Goal: Information Seeking & Learning: Check status

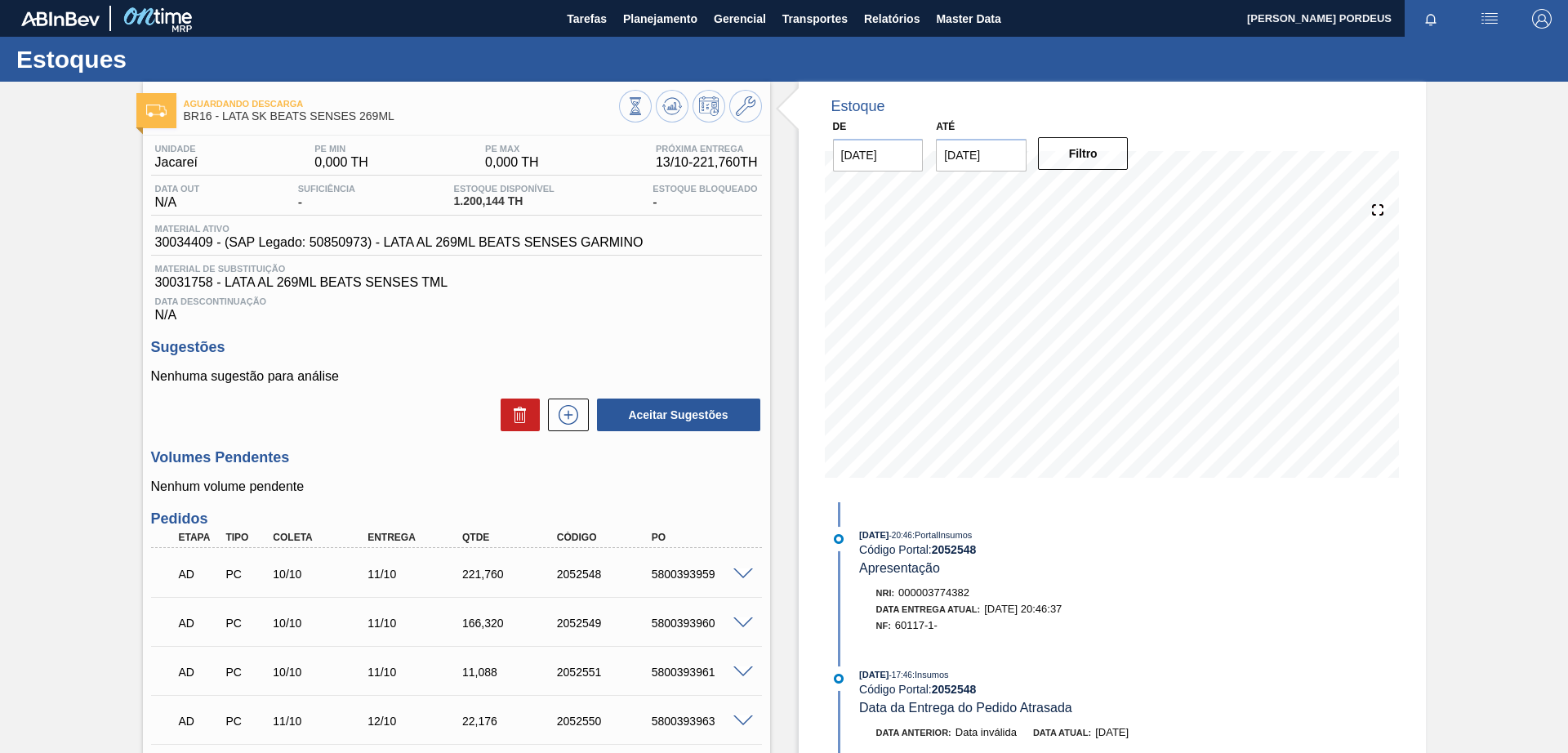
scroll to position [847, 0]
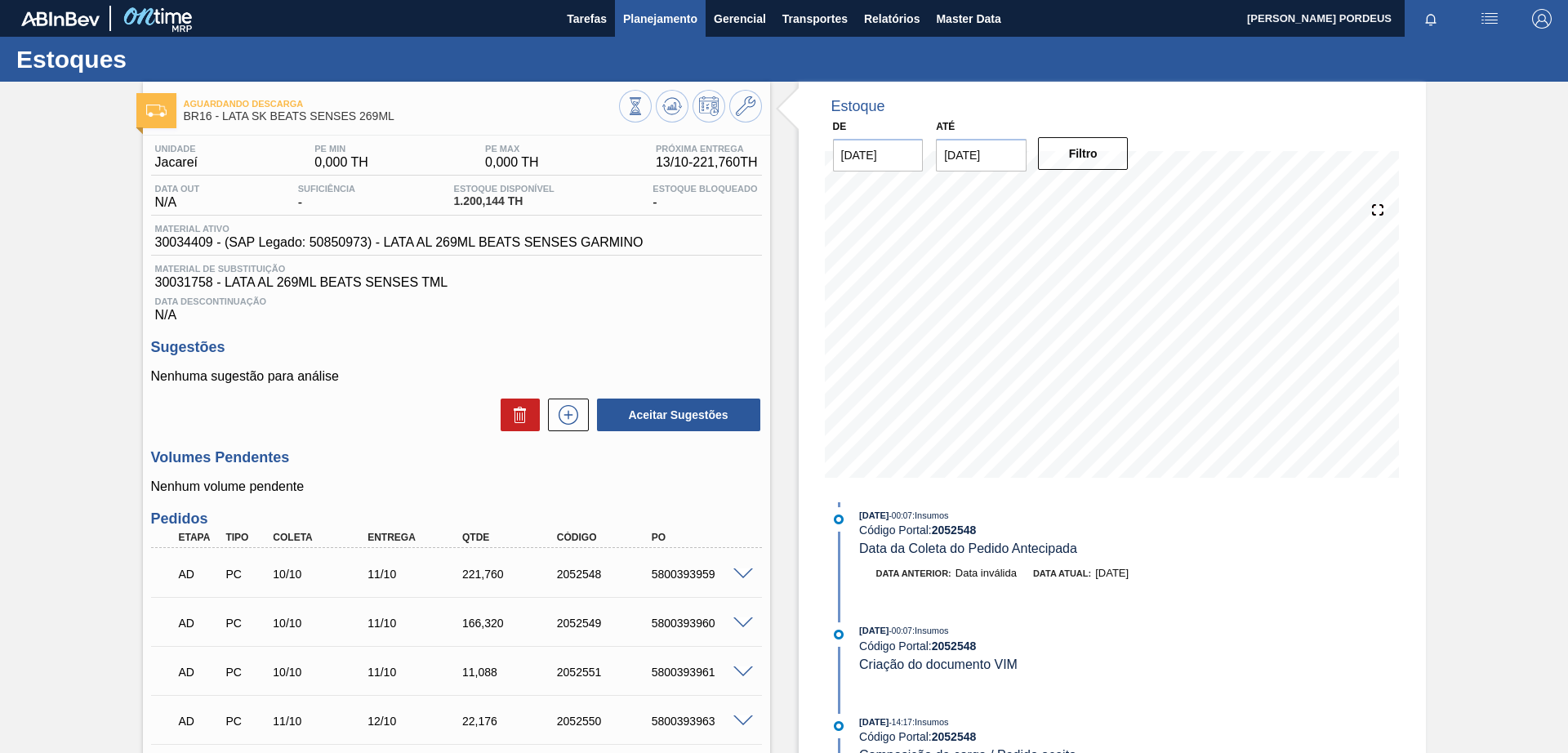
click at [653, 9] on span "Planejamento" at bounding box center [661, 19] width 74 height 20
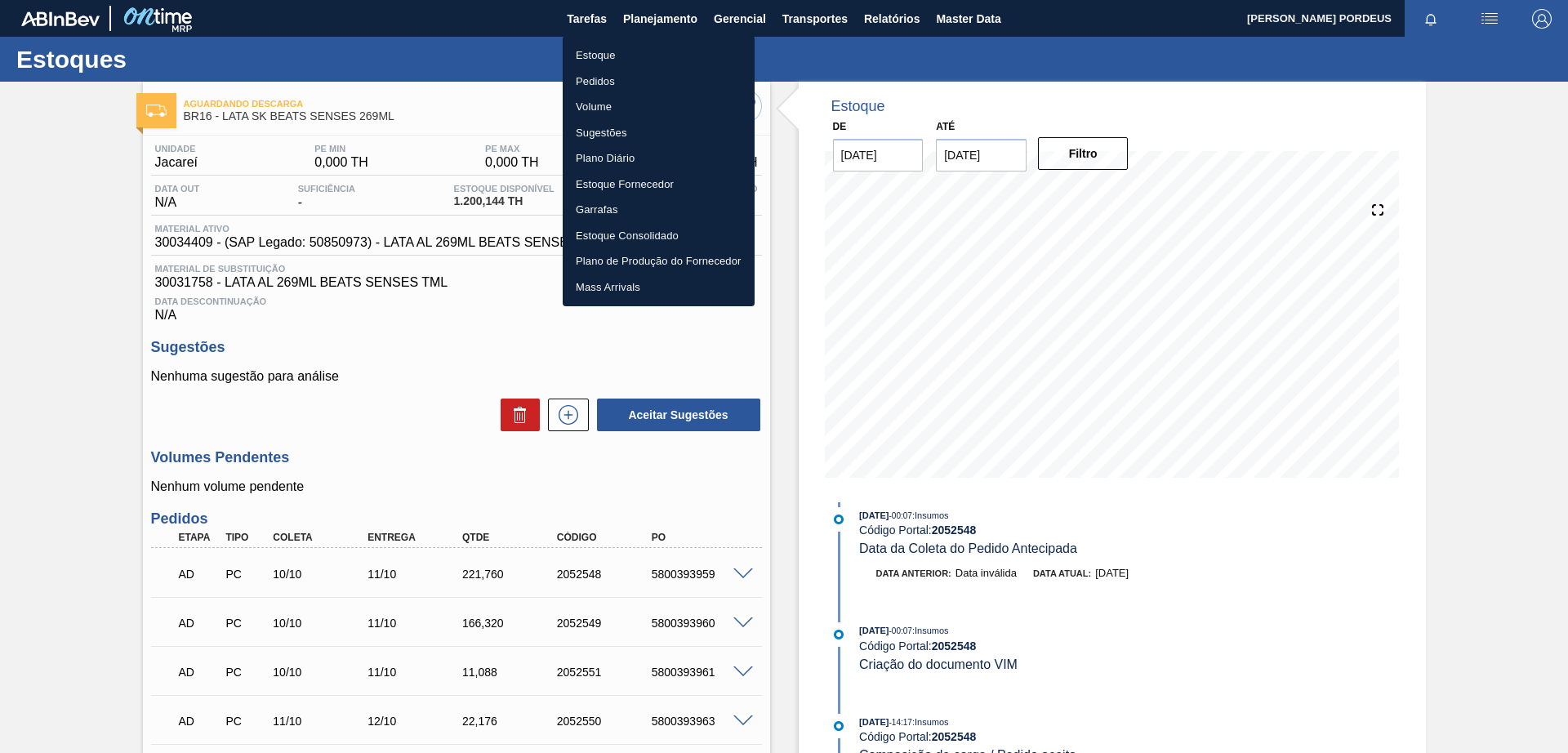
click at [646, 53] on li "Estoque" at bounding box center [659, 55] width 192 height 26
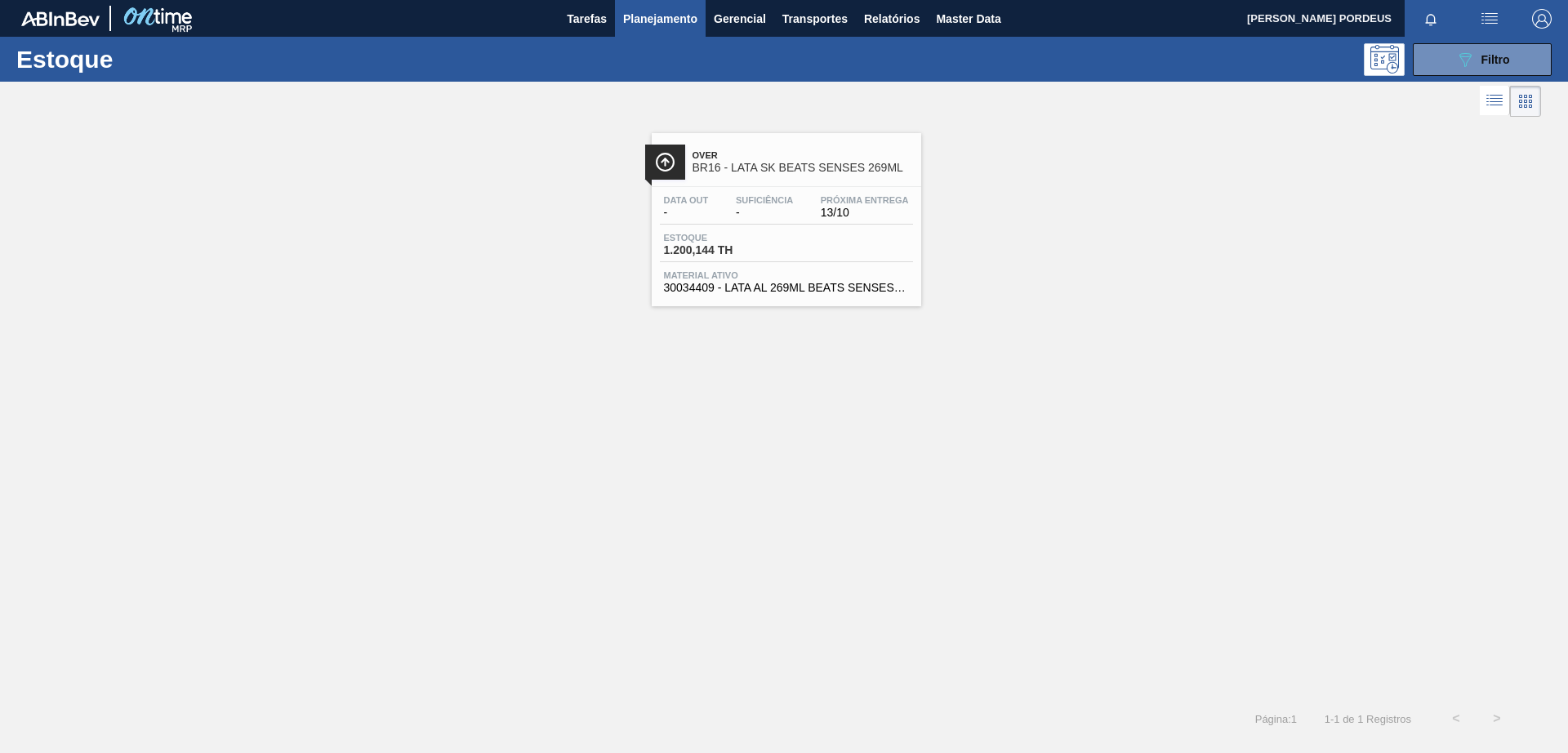
drag, startPoint x: 1484, startPoint y: 61, endPoint x: 1047, endPoint y: 133, distance: 442.9
click at [1047, 133] on div "Over BR16 - LATA SK BEATS SENSES 269ML Data out - Suficiência - Próxima Entrega…" at bounding box center [784, 212] width 1568 height 185
click at [1498, 51] on div "089F7B8B-B2A5-4AFE-B5C0-19BA573D28AC Filtro" at bounding box center [1483, 60] width 55 height 20
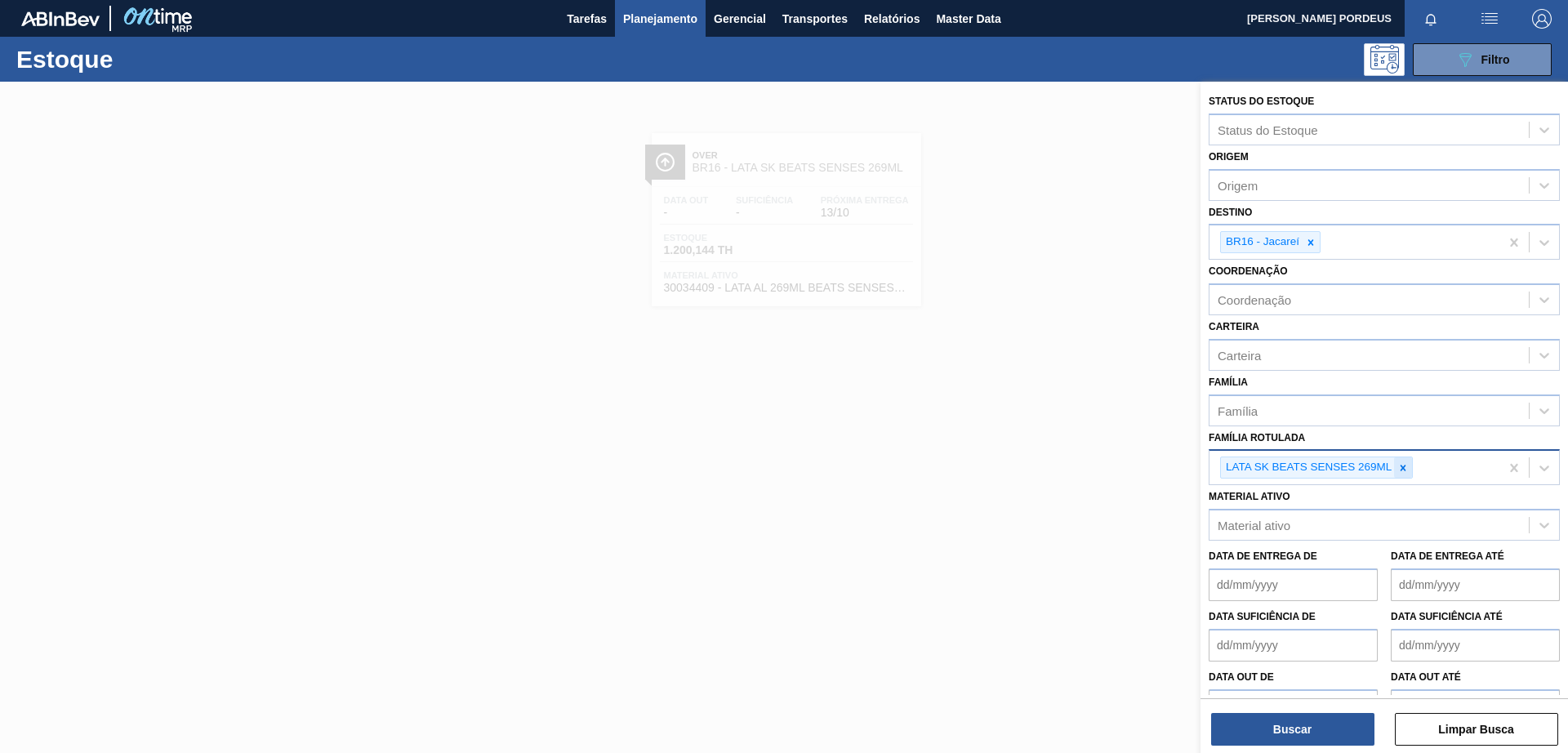
click at [1405, 466] on icon at bounding box center [1404, 468] width 6 height 6
click at [1401, 466] on div "Família Rotulada" at bounding box center [1369, 466] width 319 height 24
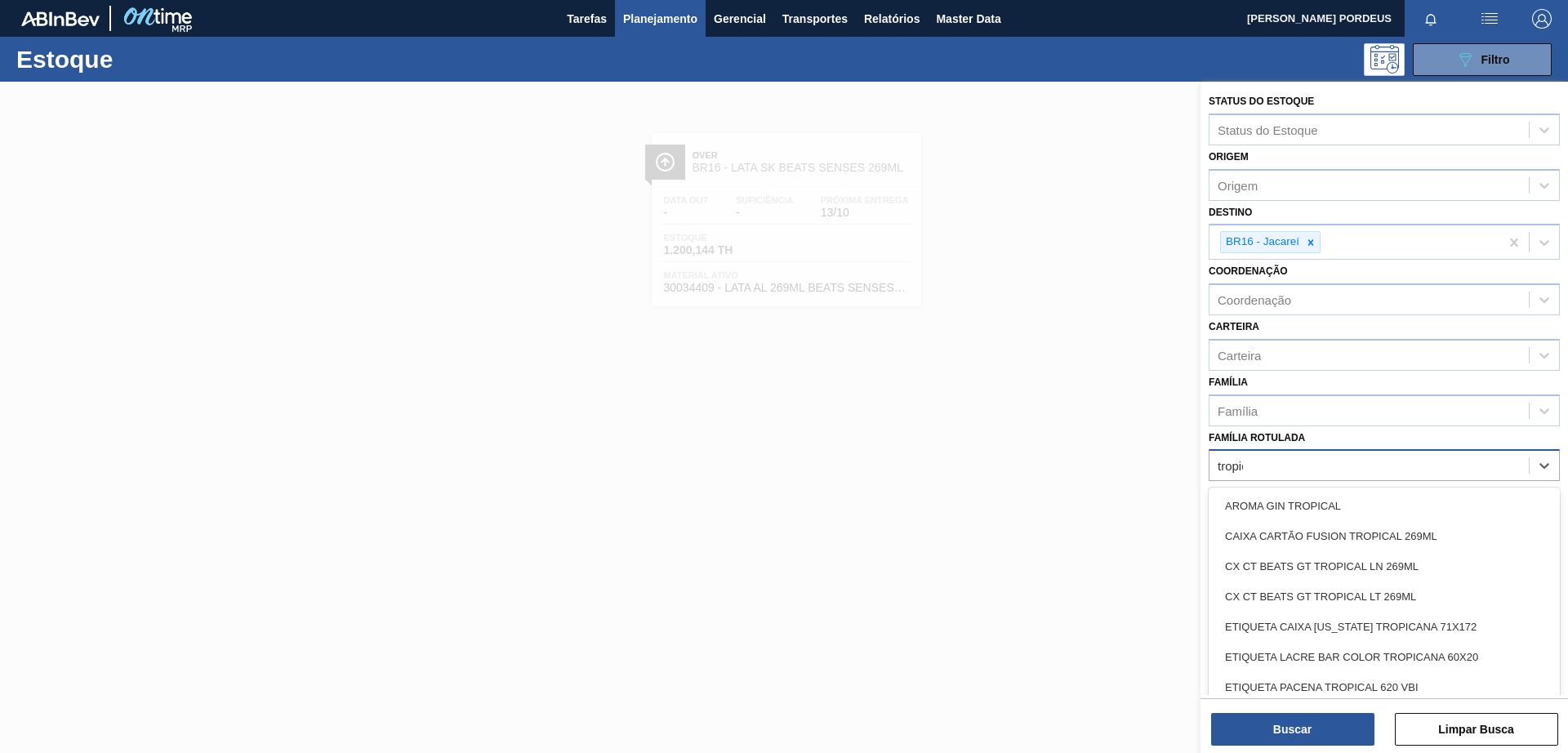
type Rotulada "tropical"
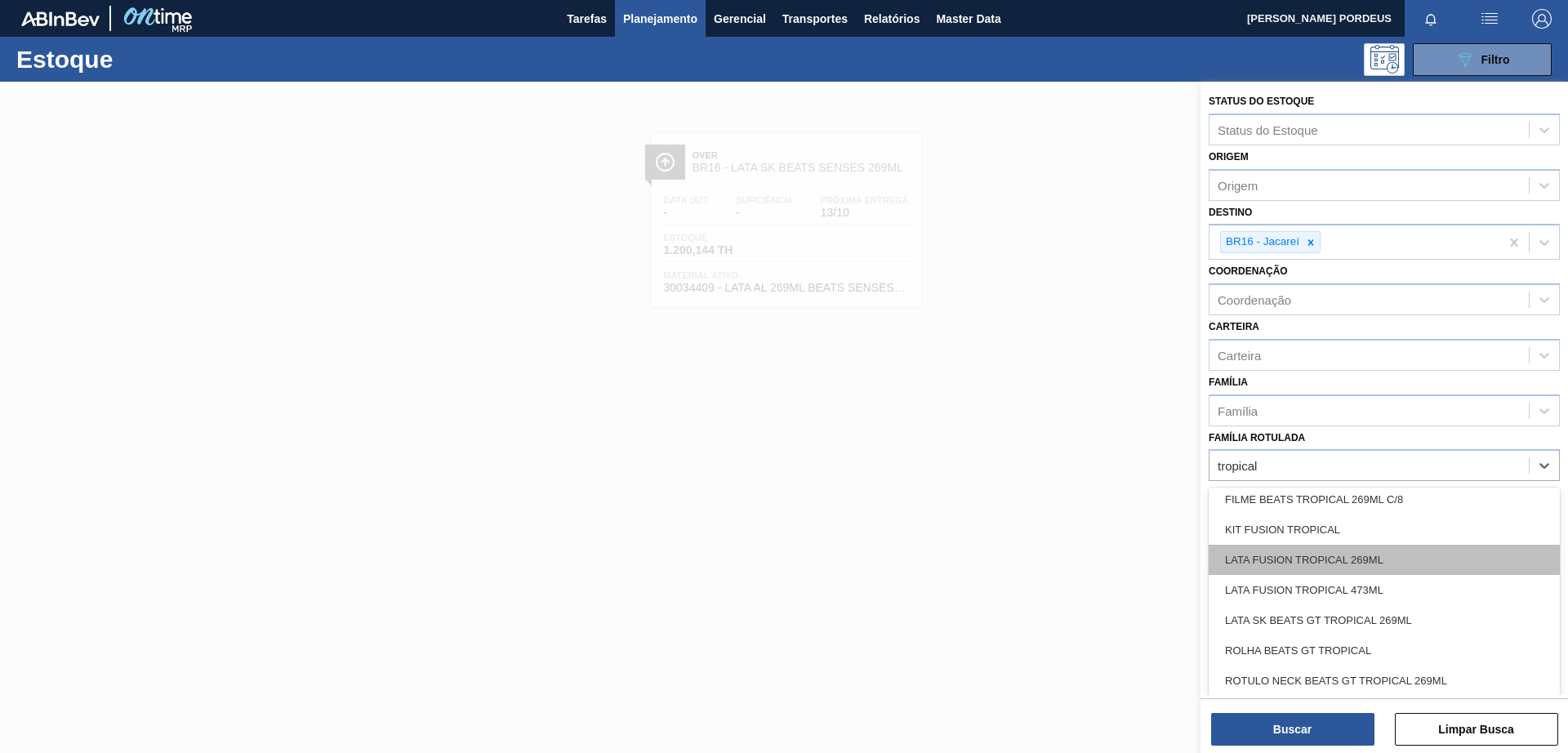
scroll to position [205, 0]
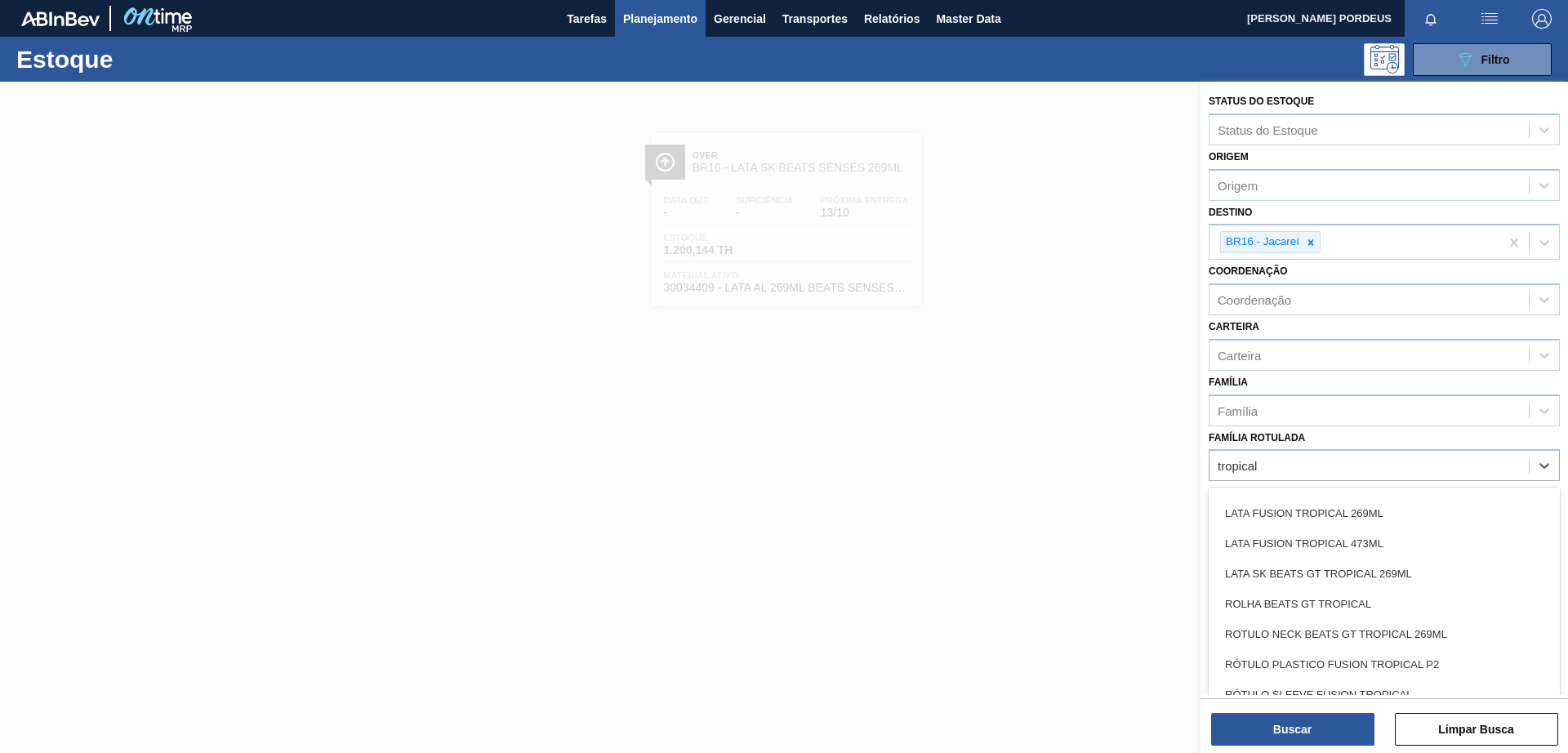
drag, startPoint x: 1438, startPoint y: 516, endPoint x: 1432, endPoint y: 532, distance: 17.1
click at [1438, 517] on div "LATA FUSION TROPICAL 269ML" at bounding box center [1384, 513] width 351 height 30
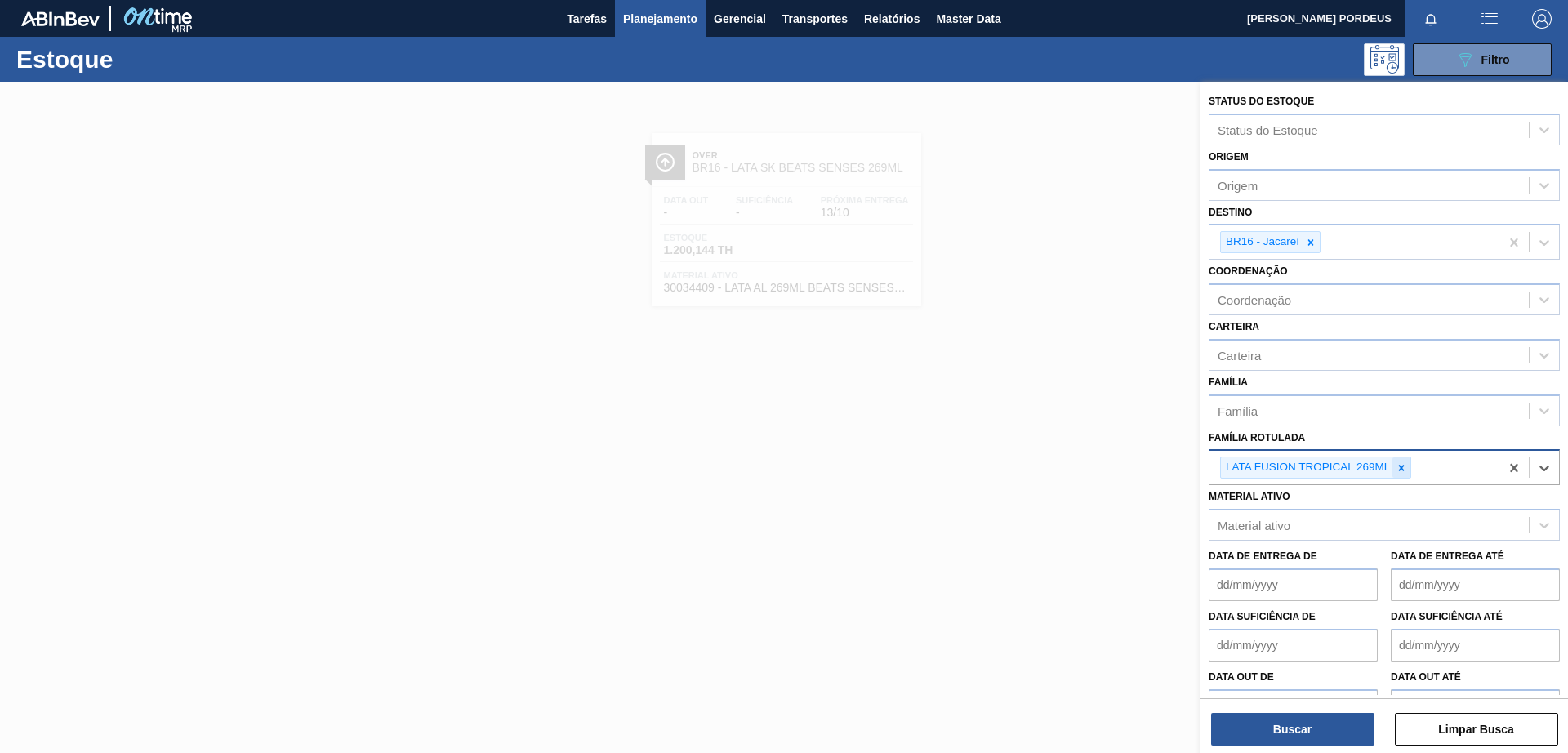
click at [1405, 464] on icon at bounding box center [1402, 468] width 12 height 12
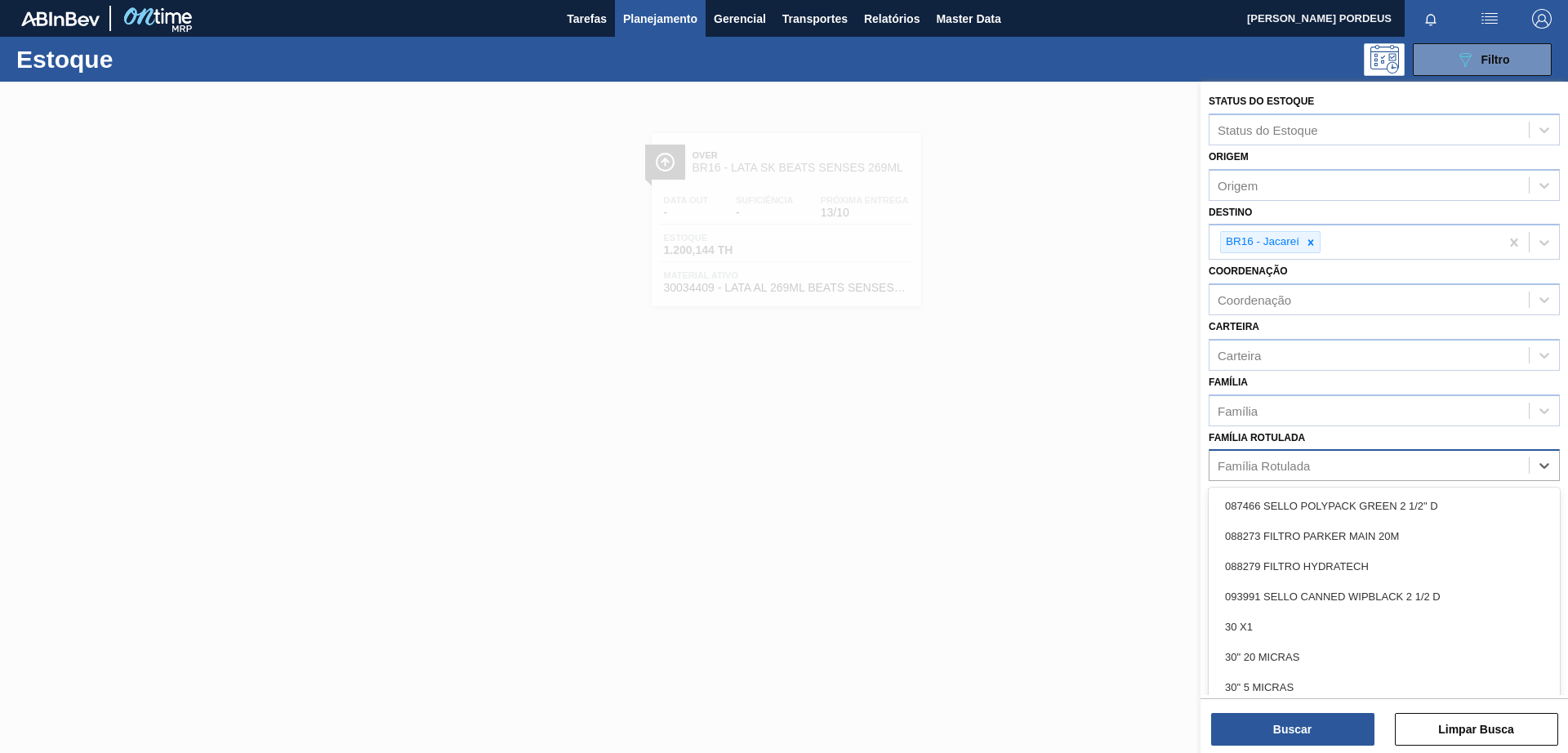
click at [1394, 479] on div "Família Rotulada" at bounding box center [1384, 465] width 351 height 32
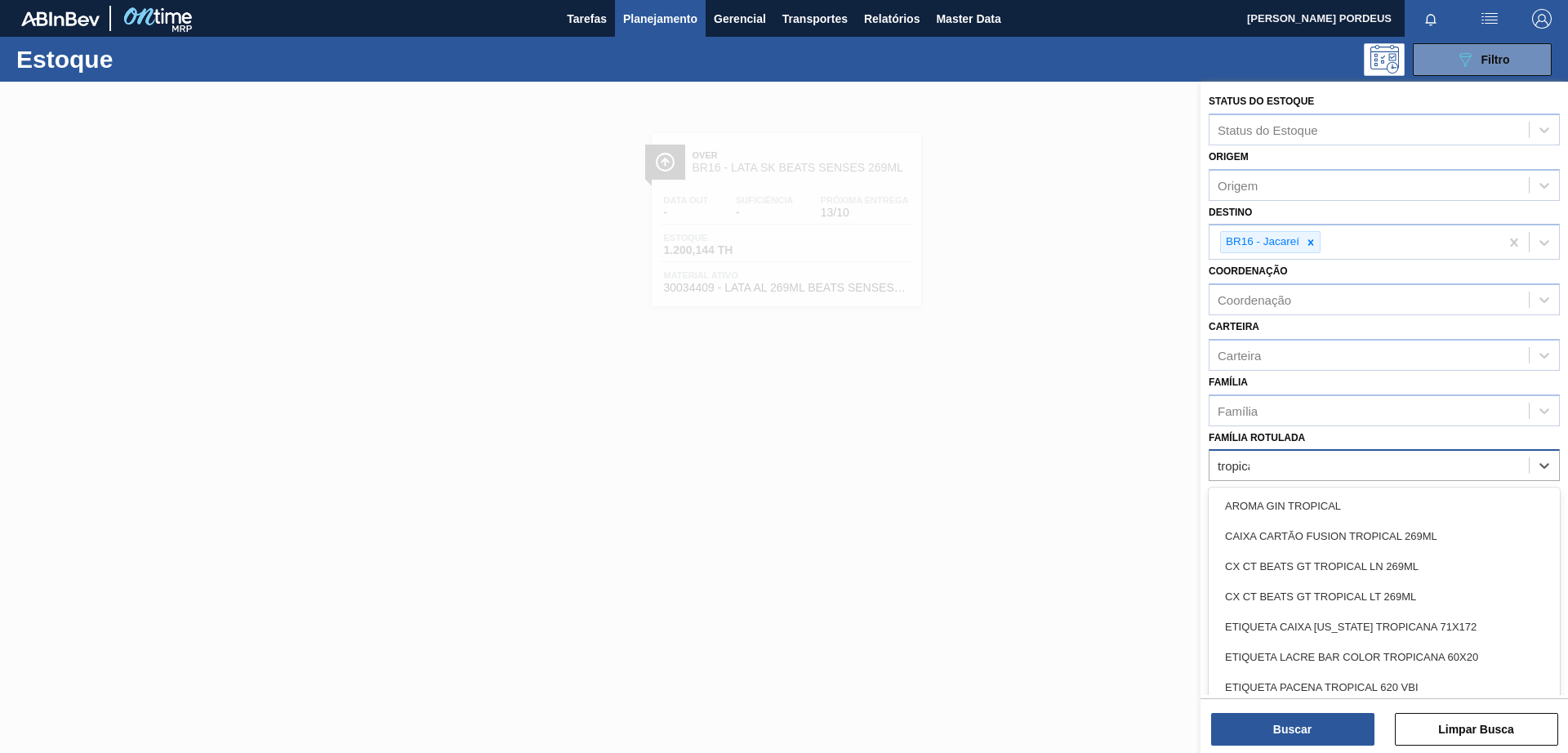
type Rotulada "tropical"
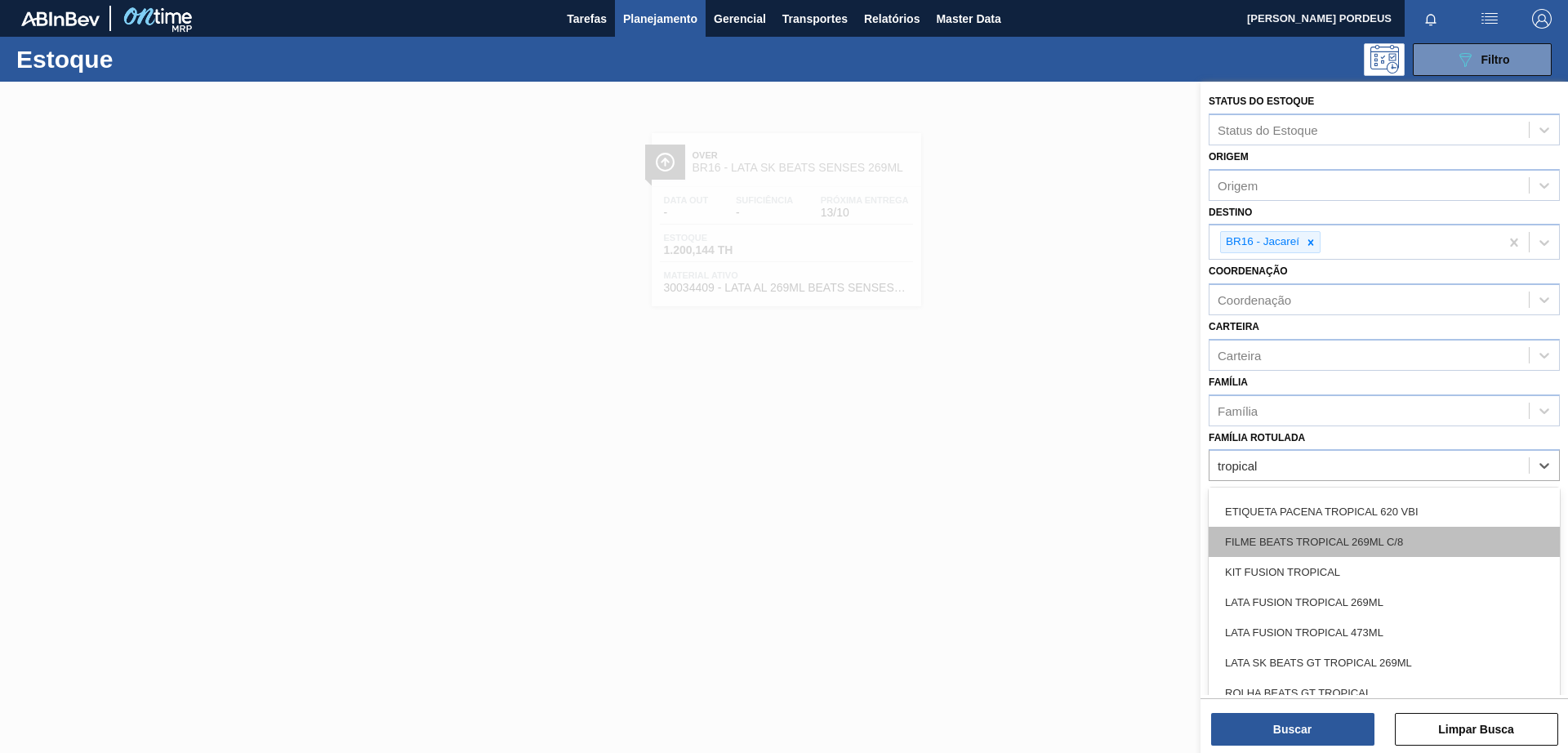
scroll to position [214, 0]
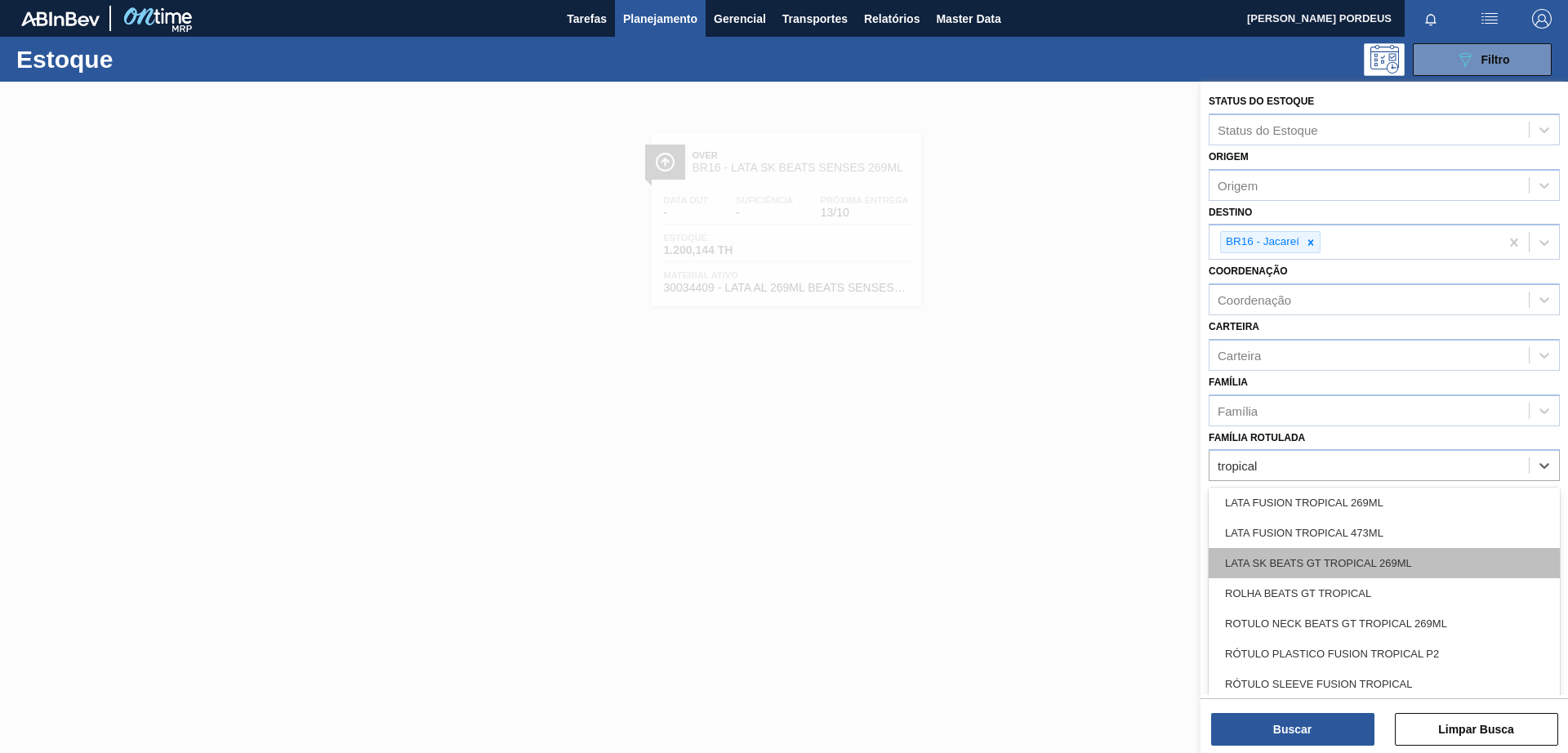
click at [1414, 562] on div "LATA SK BEATS GT TROPICAL 269ML" at bounding box center [1384, 563] width 351 height 30
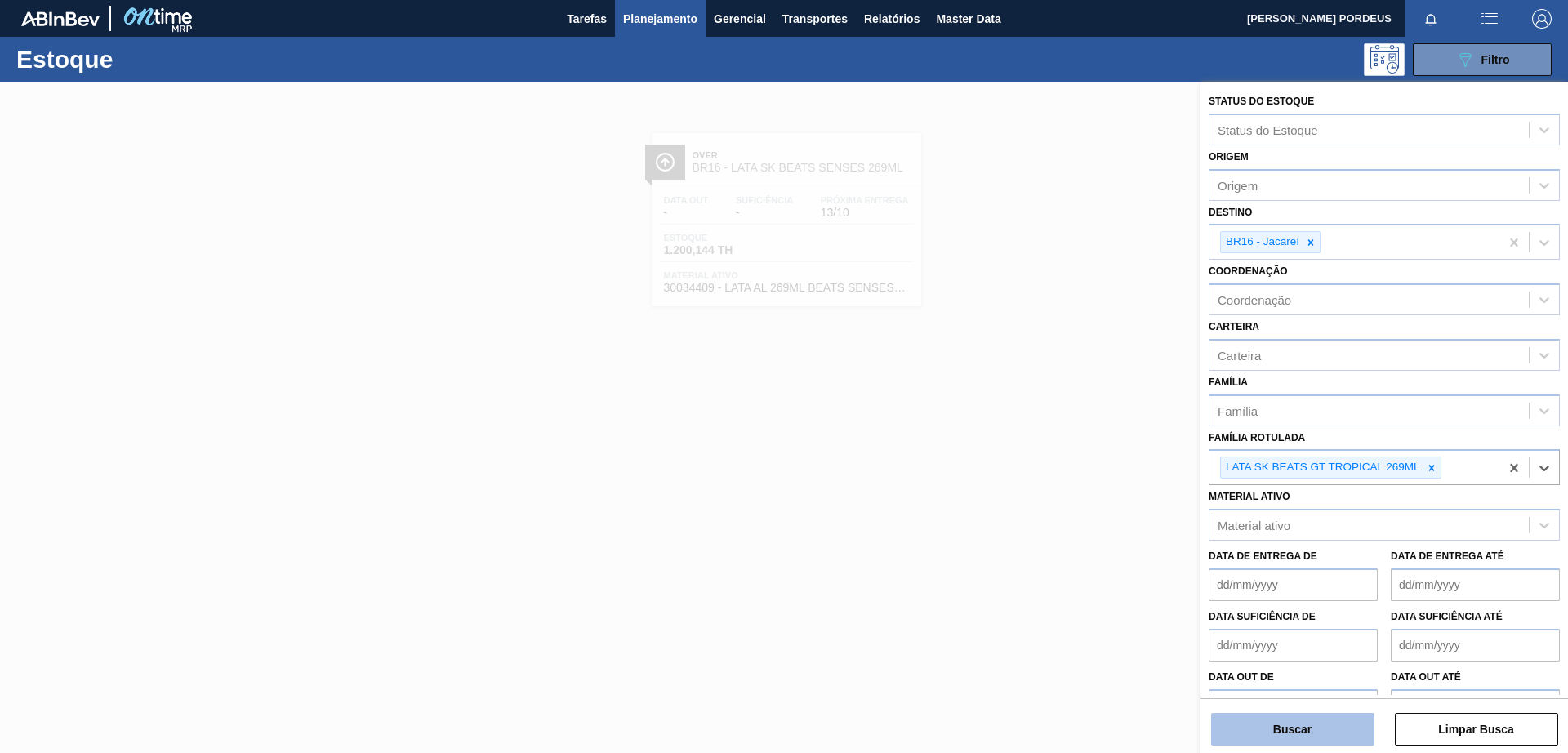
click at [1313, 733] on button "Buscar" at bounding box center [1292, 729] width 163 height 32
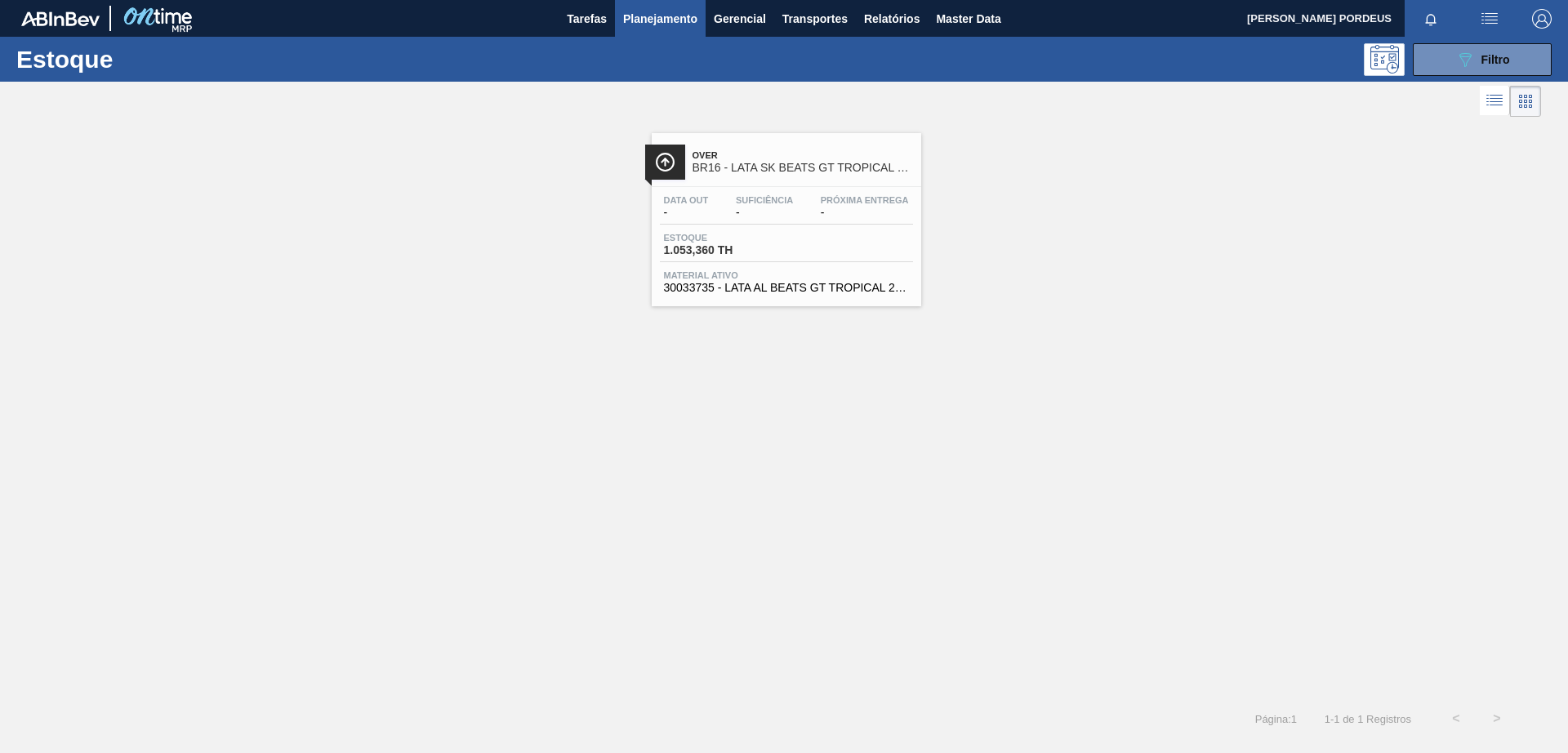
click at [737, 557] on div "Over BR16 - LATA SK BEATS GT TROPICAL 269ML Data out - Suficiência - Próxima En…" at bounding box center [784, 409] width 1568 height 578
click at [757, 141] on div "Over BR16 - LATA SK BEATS GT TROPICAL 269ML" at bounding box center [786, 160] width 269 height 37
